Goal: Transaction & Acquisition: Purchase product/service

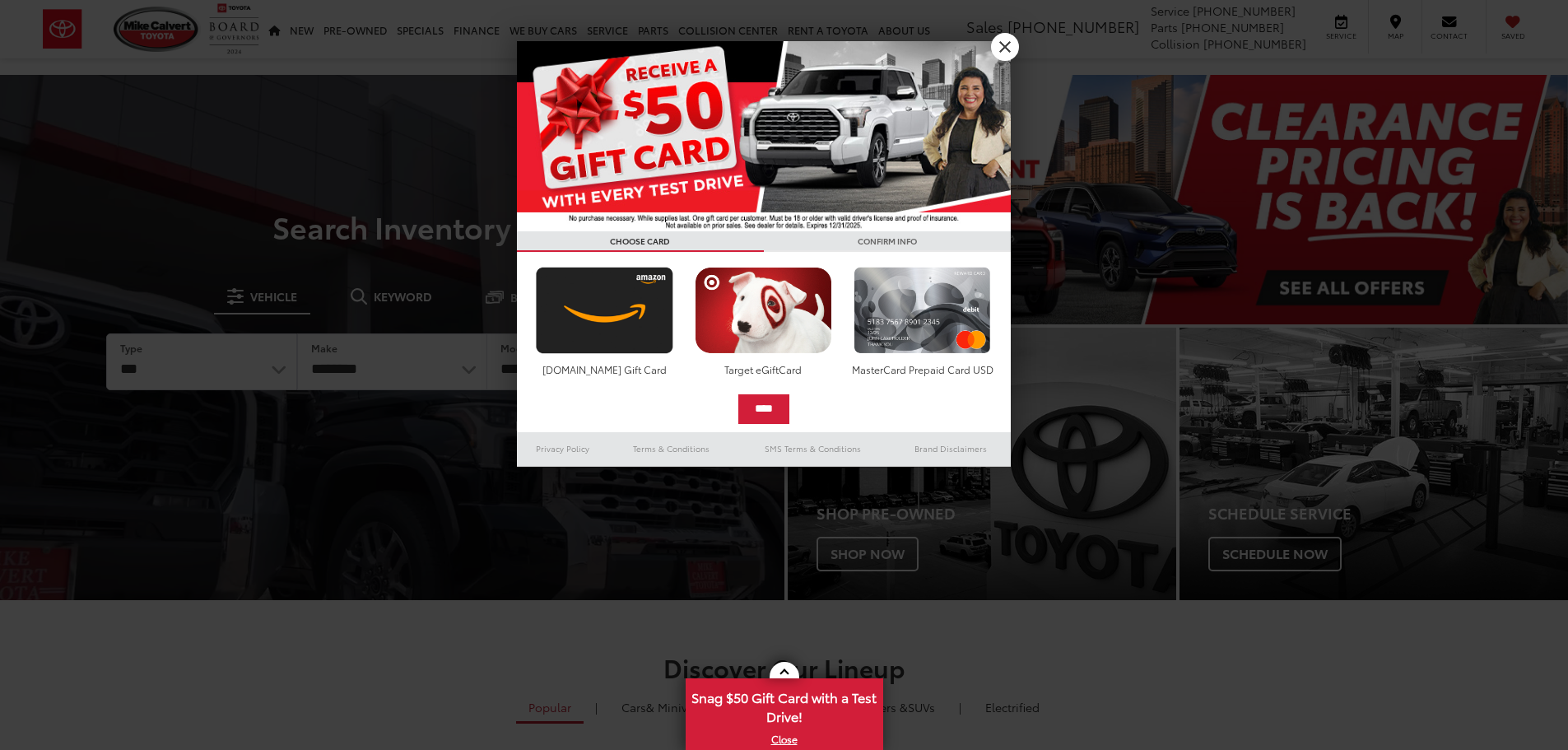
click at [350, 75] on div at bounding box center [784, 375] width 1568 height 750
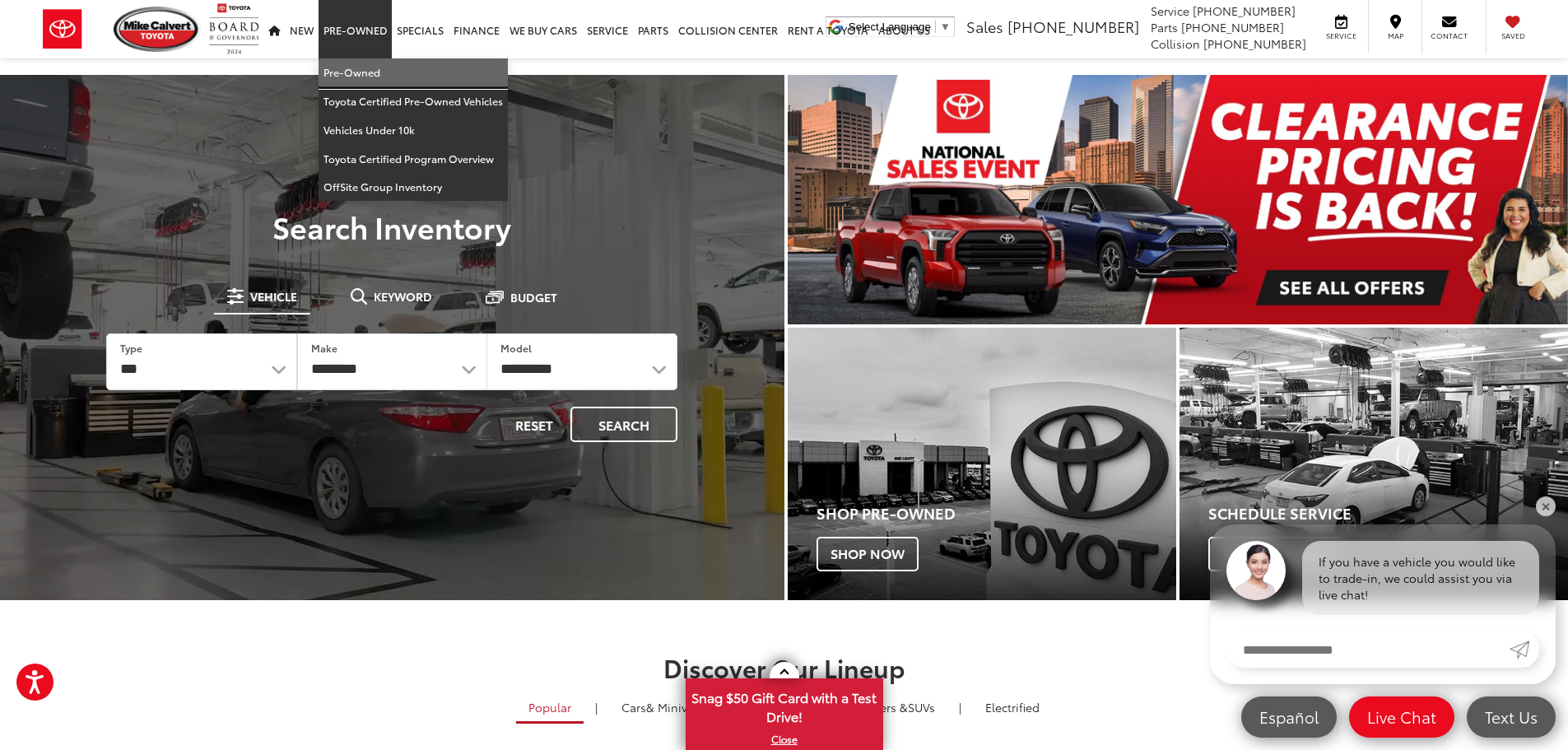
click at [341, 65] on link "Pre-Owned" at bounding box center [412, 73] width 190 height 29
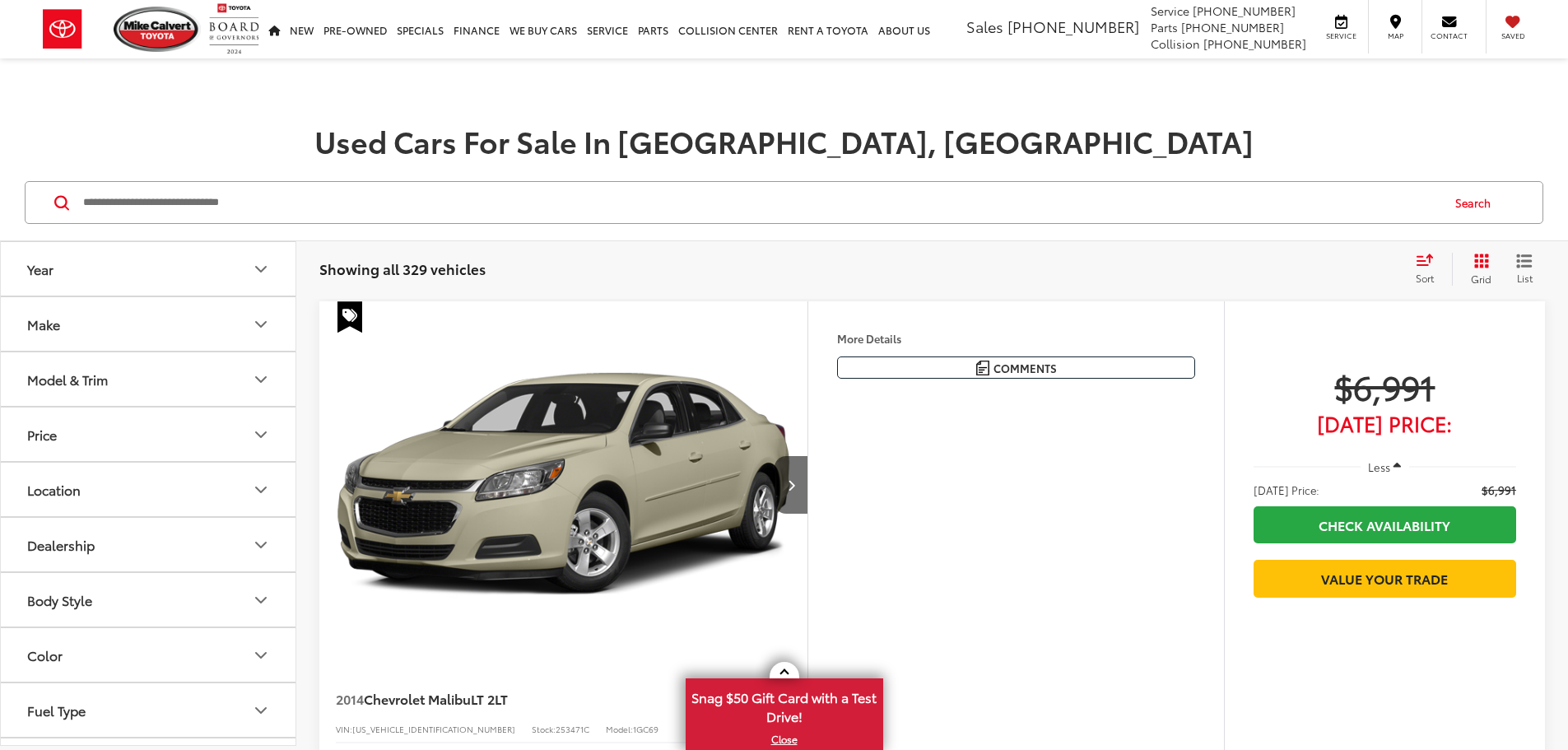
click at [265, 320] on icon "Make" at bounding box center [261, 324] width 19 height 19
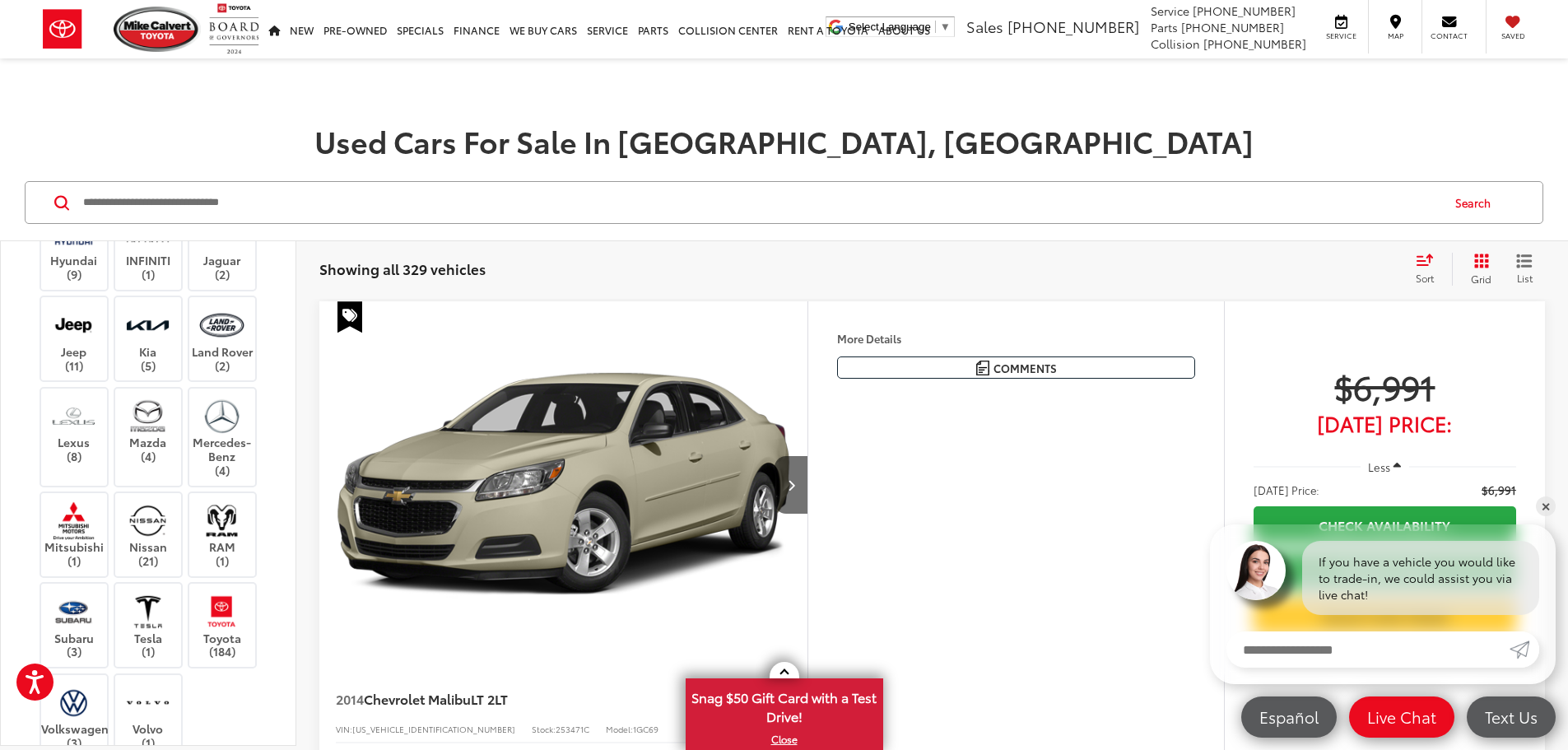
scroll to position [494, 0]
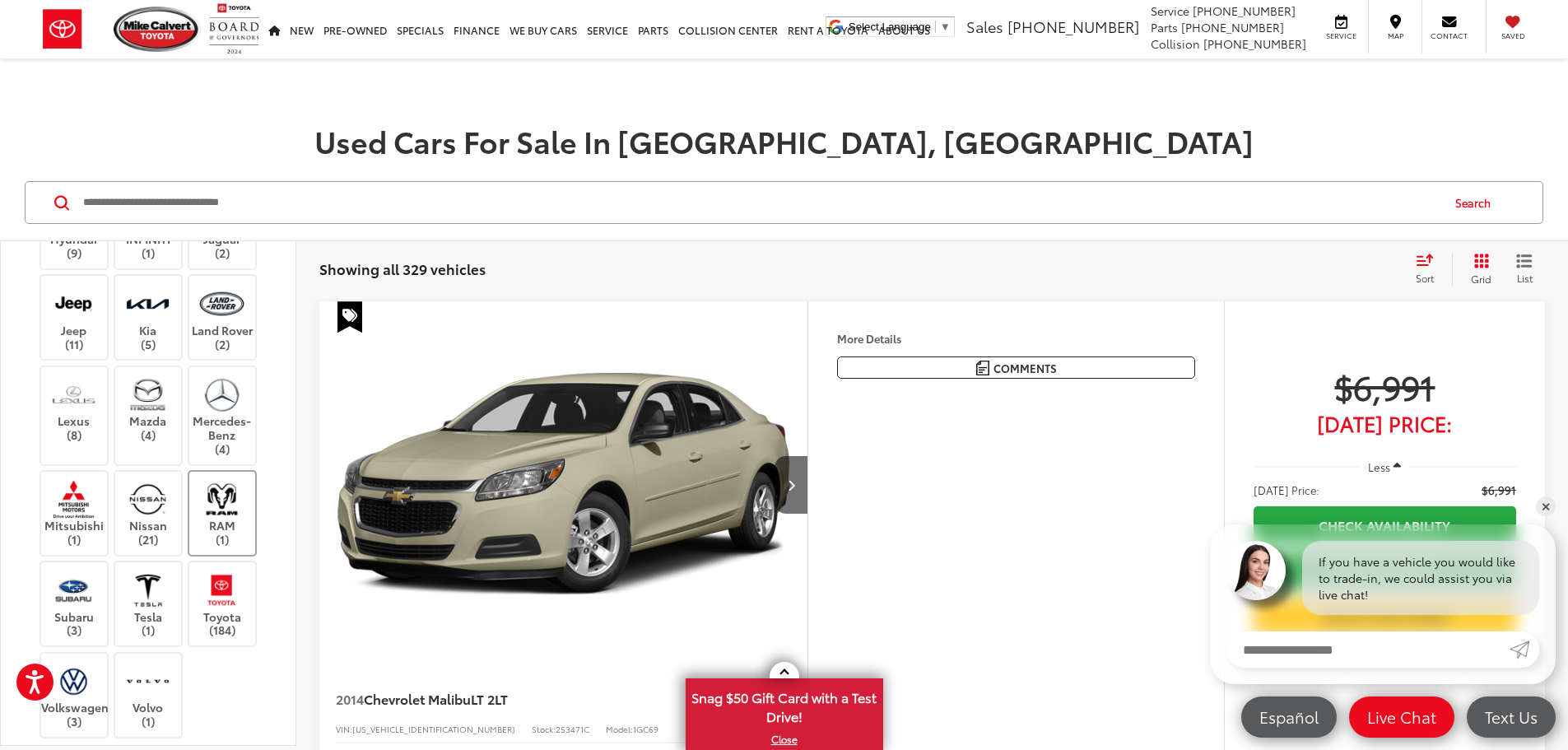
click at [223, 518] on img at bounding box center [222, 499] width 46 height 39
